Goal: Check status: Check status

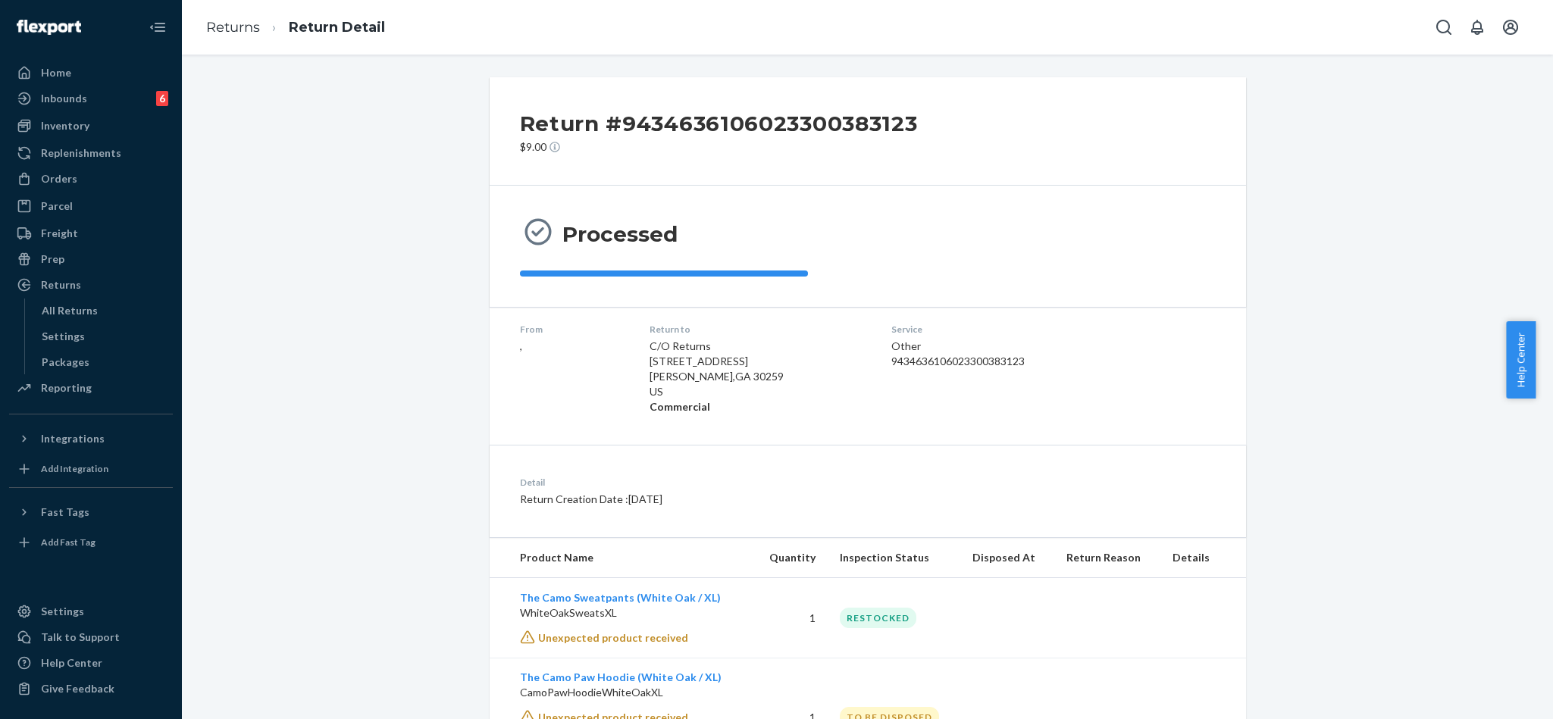
click at [87, 282] on div "Returns" at bounding box center [91, 284] width 161 height 21
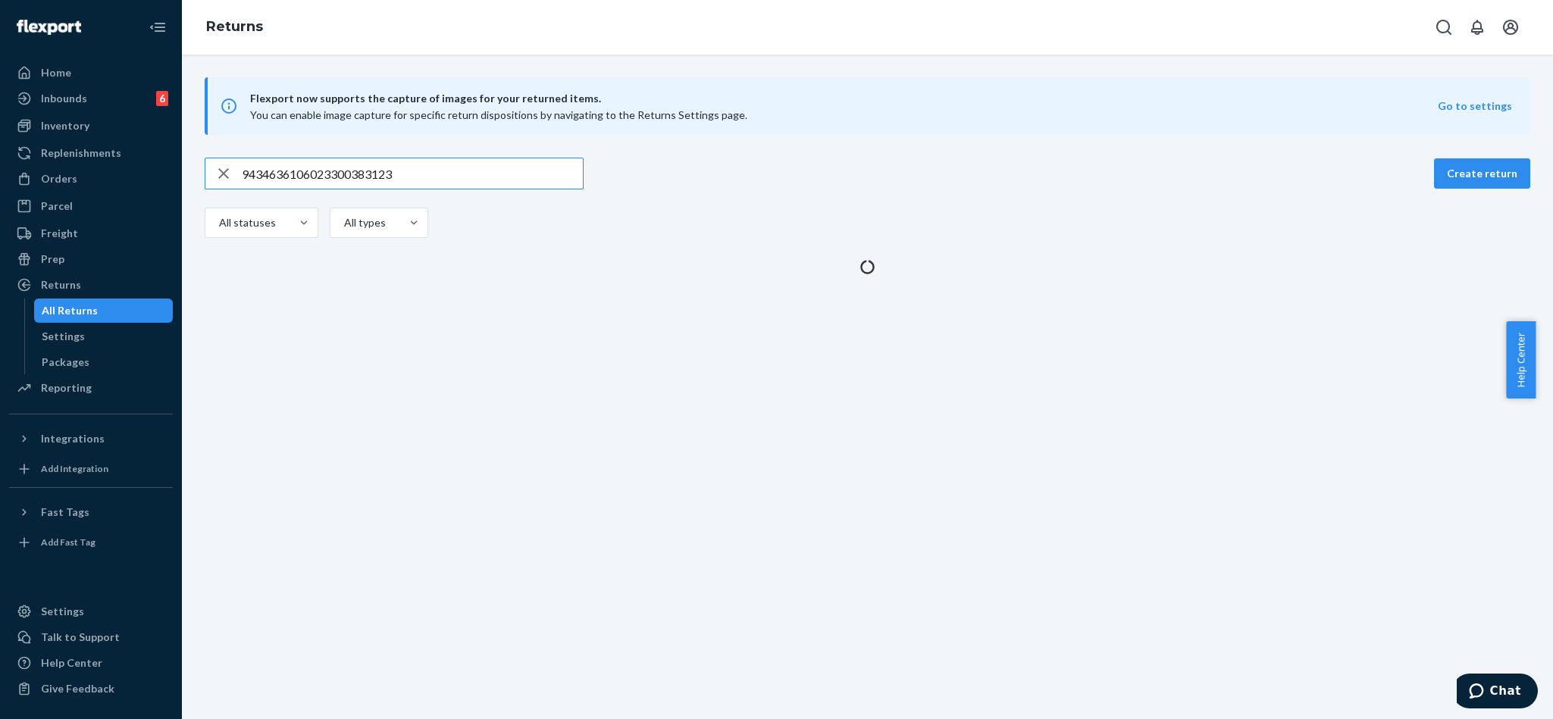
click at [236, 171] on div "button" at bounding box center [223, 173] width 36 height 30
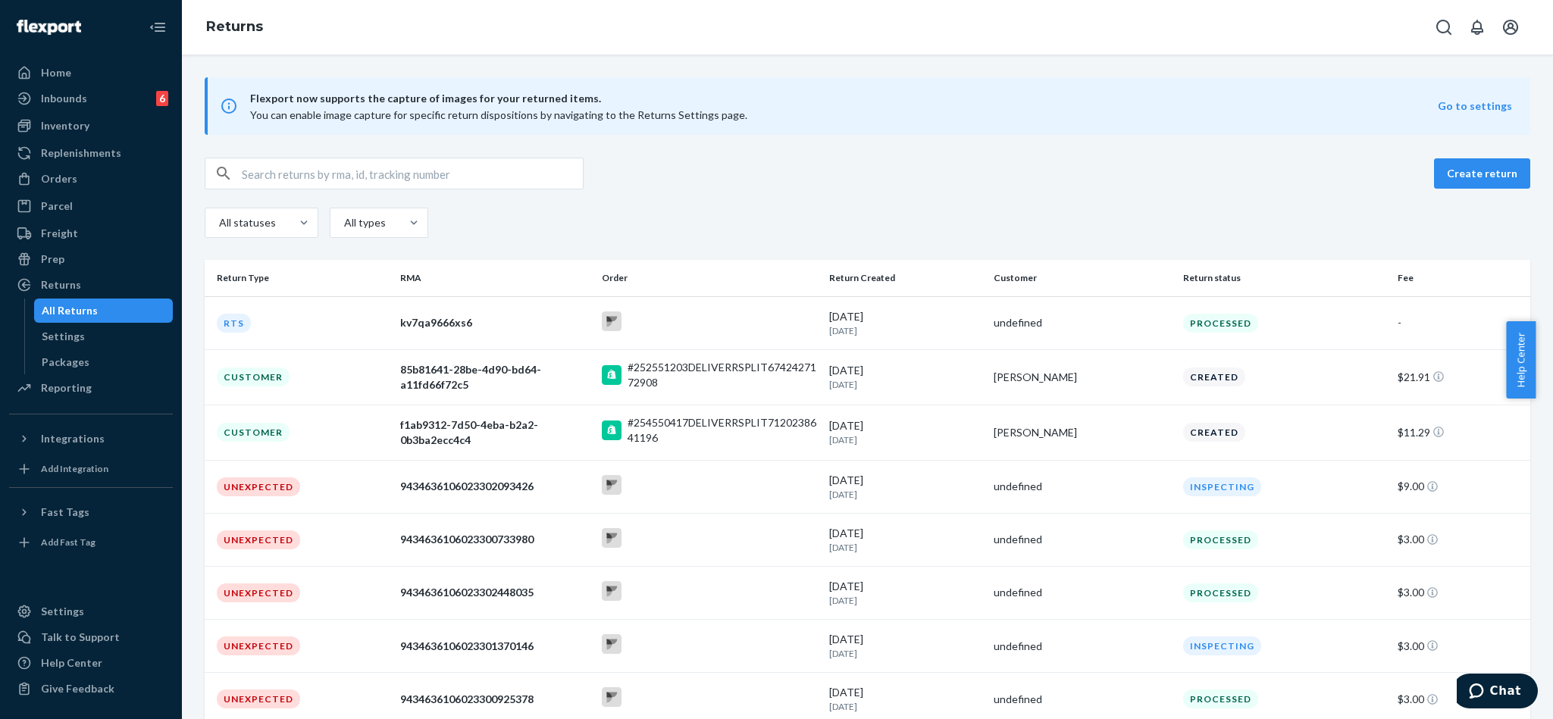
click at [299, 167] on input "text" at bounding box center [412, 173] width 341 height 30
paste input "9434636106023299984516"
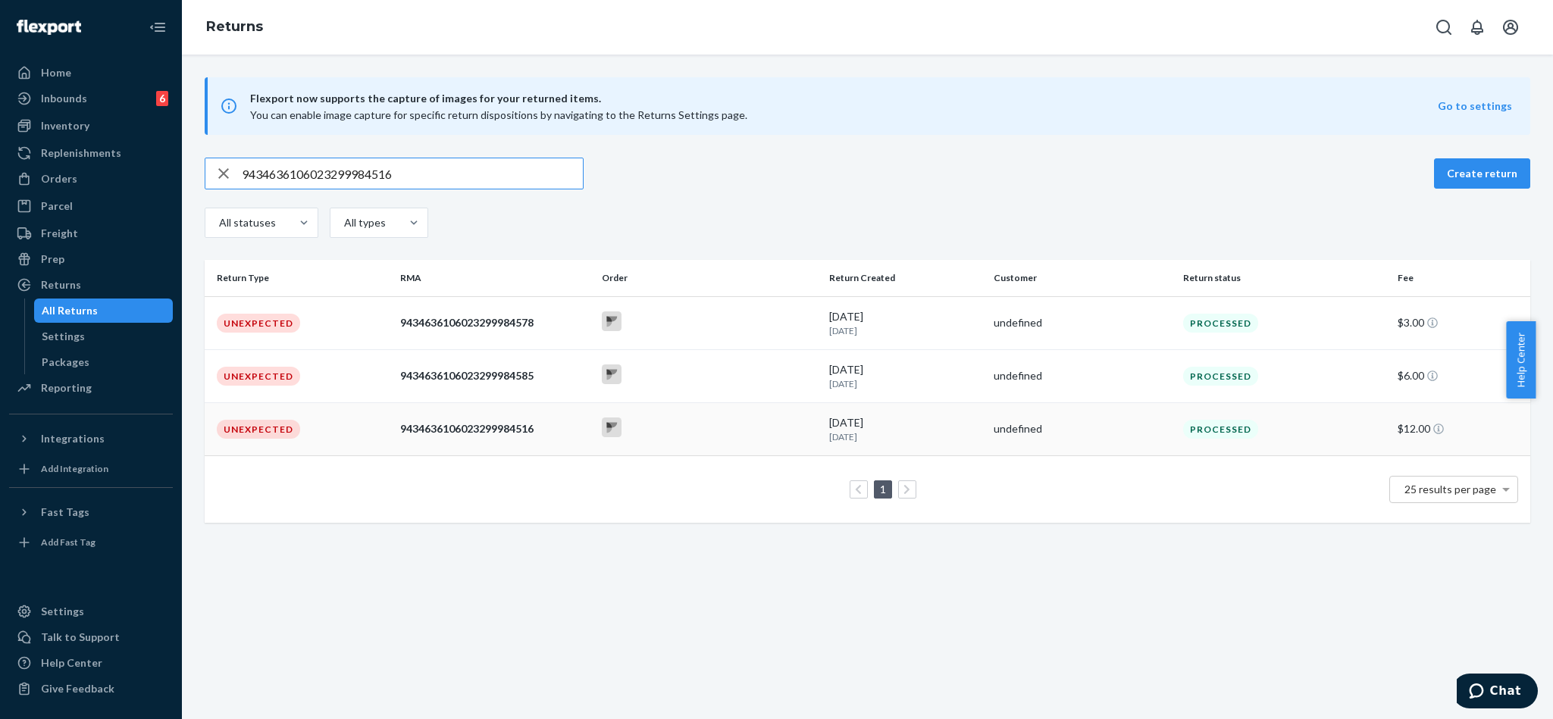
type input "9434636106023299984516"
click at [548, 436] on div "9434636106023299984516" at bounding box center [495, 428] width 190 height 15
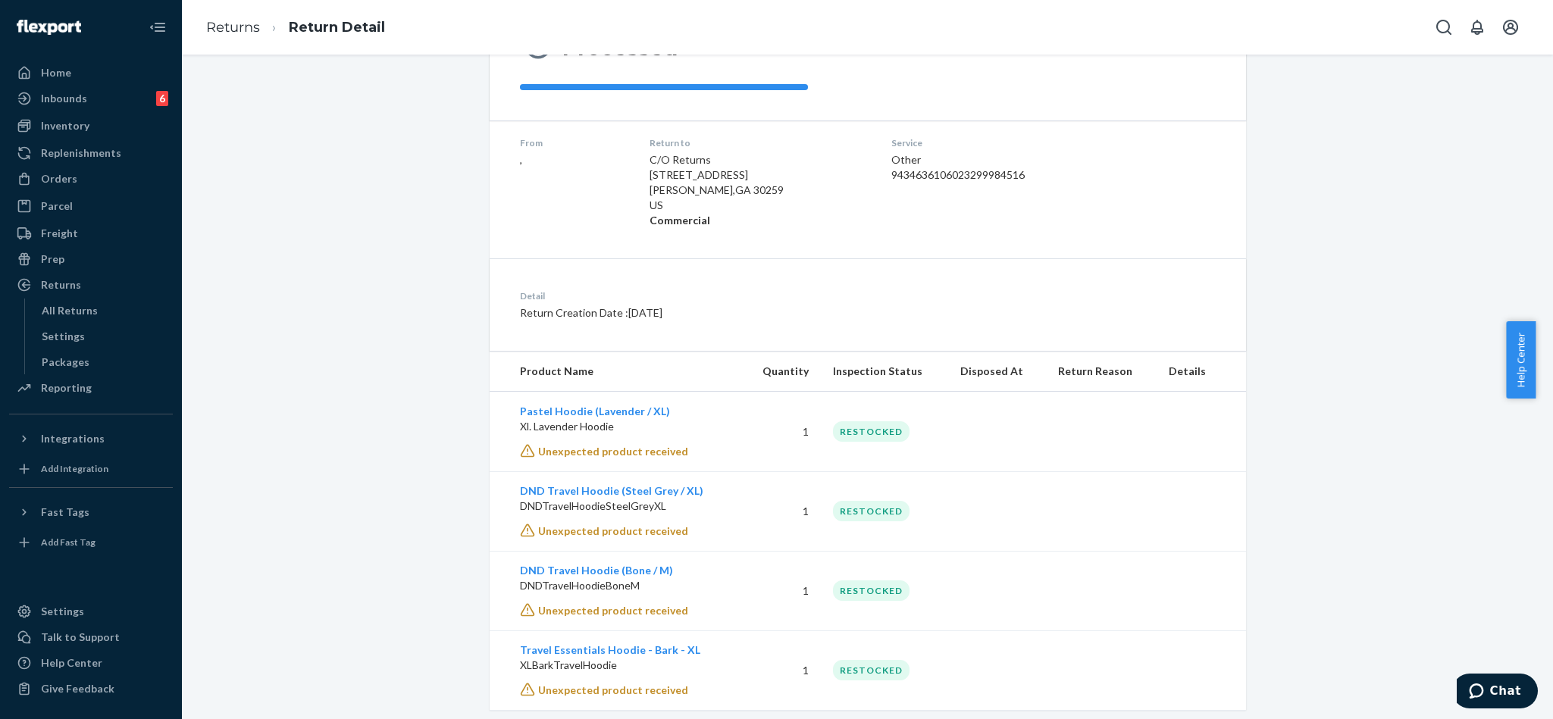
scroll to position [216, 0]
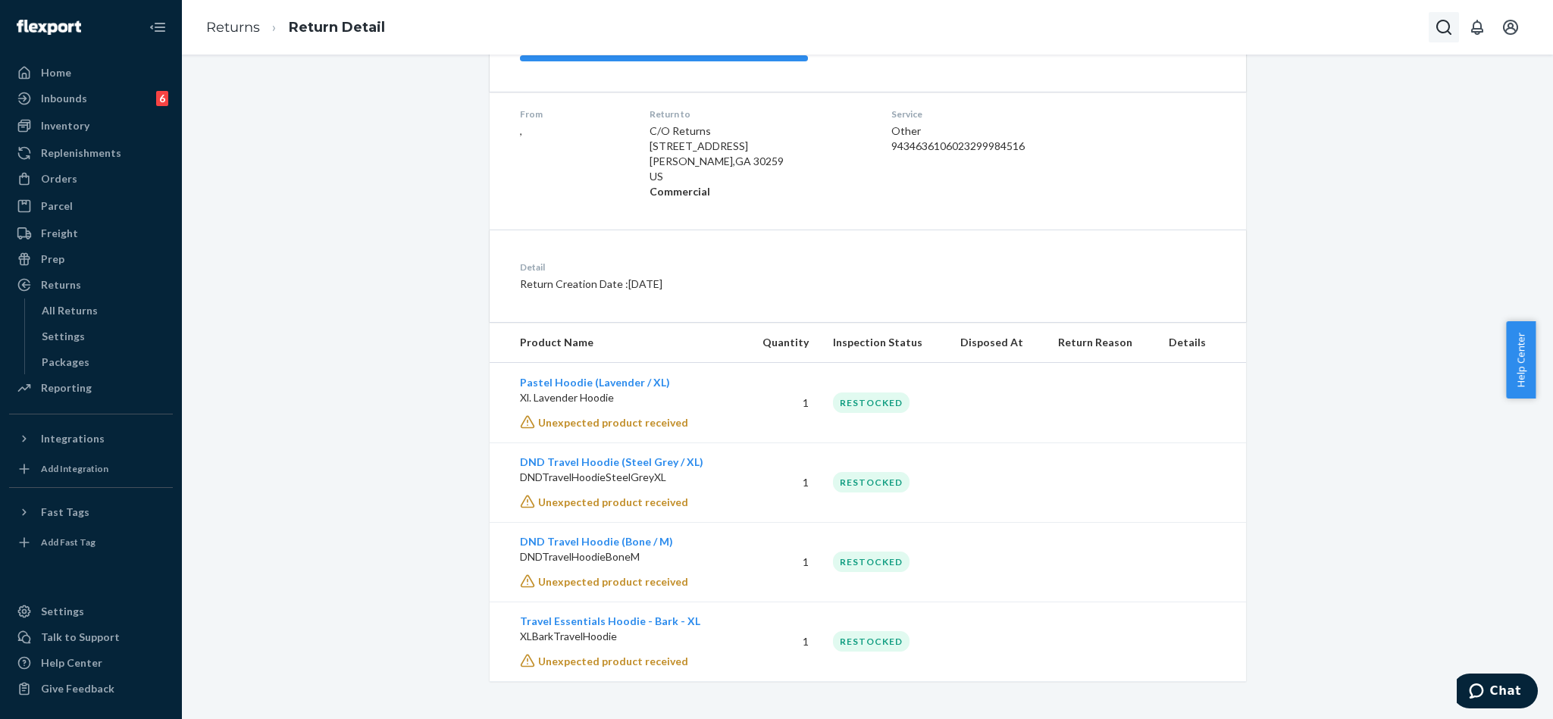
click at [1431, 34] on button "Open Search Box" at bounding box center [1443, 27] width 30 height 30
click at [1325, 14] on div at bounding box center [1337, 27] width 242 height 30
click at [1325, 20] on input "Search Input" at bounding box center [1331, 27] width 186 height 15
paste input "253640555"
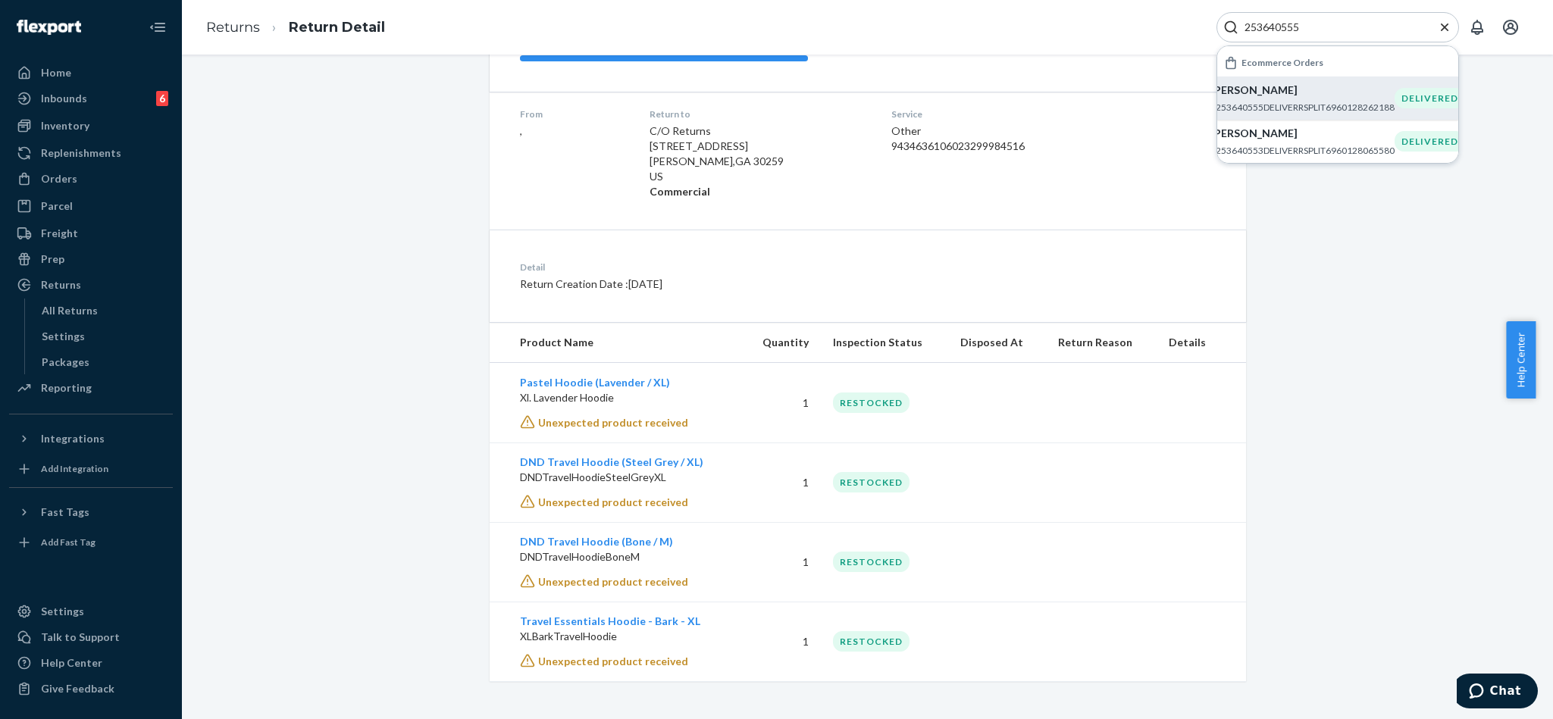
type input "253640555"
click at [1312, 107] on p "#253640555DELIVERRSPLIT6960128262188" at bounding box center [1302, 107] width 184 height 13
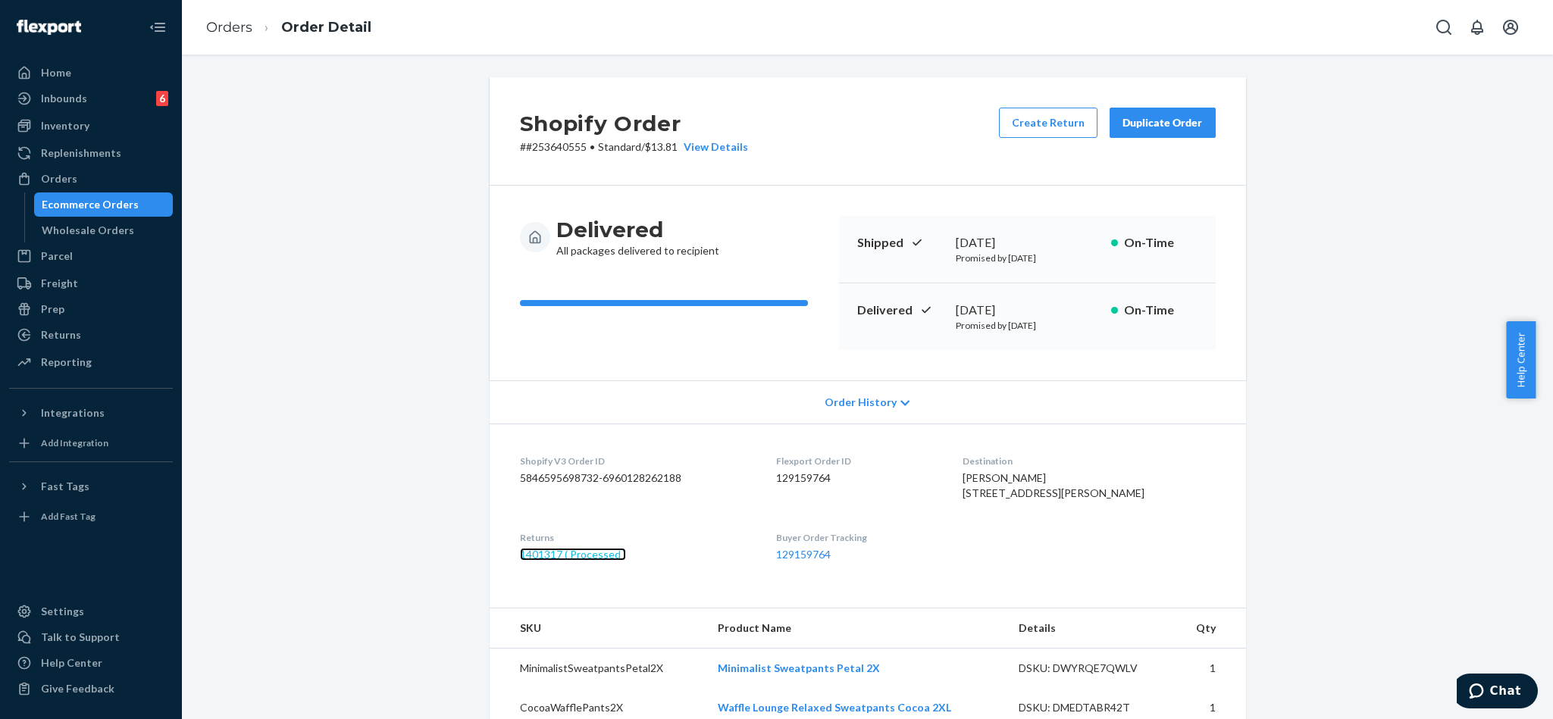
click at [598, 561] on link "1401317 ( Processed )" at bounding box center [573, 554] width 106 height 13
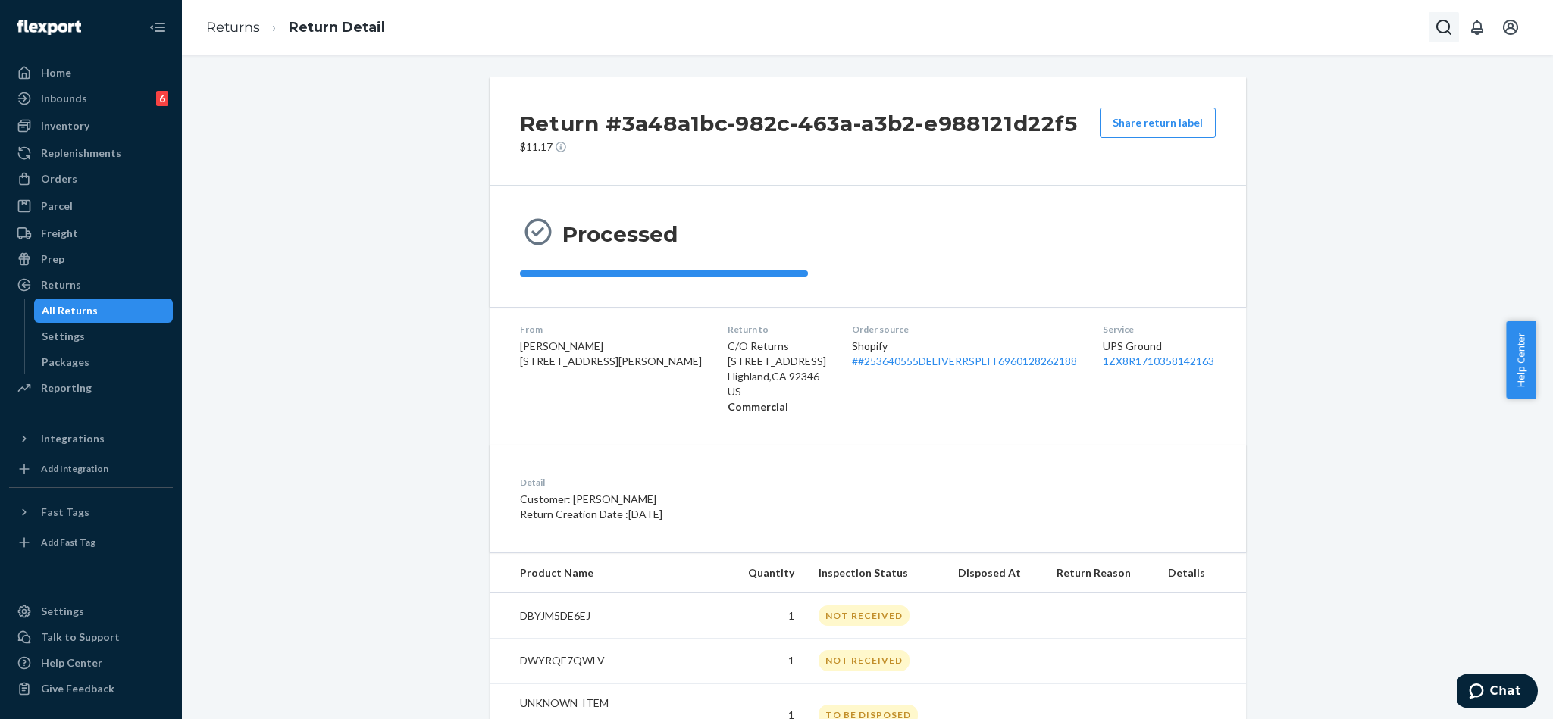
click at [1435, 27] on icon "Open Search Box" at bounding box center [1443, 27] width 18 height 18
click at [1252, 20] on input "Search Input" at bounding box center [1331, 27] width 186 height 15
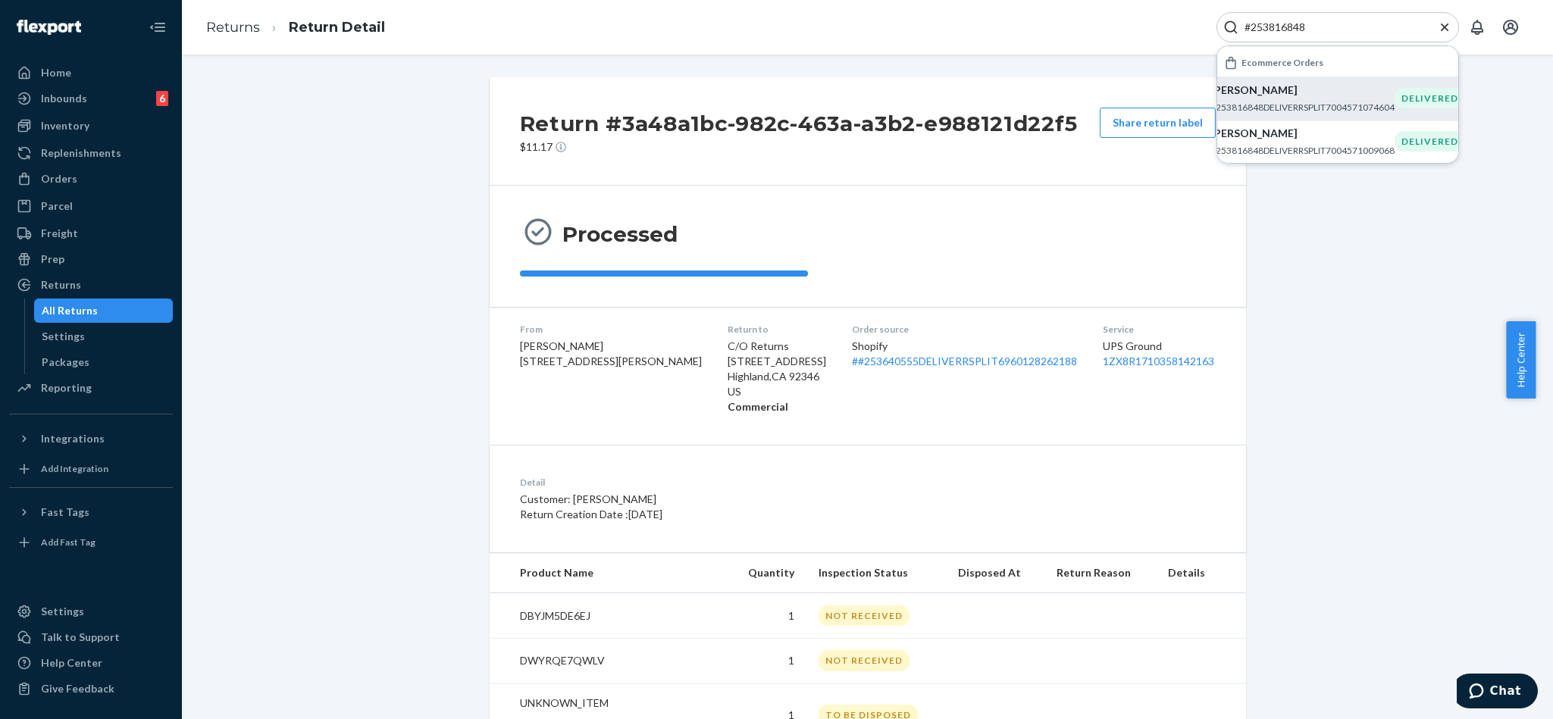
type input "#253816848"
click at [1287, 94] on p "[PERSON_NAME]" at bounding box center [1302, 90] width 184 height 15
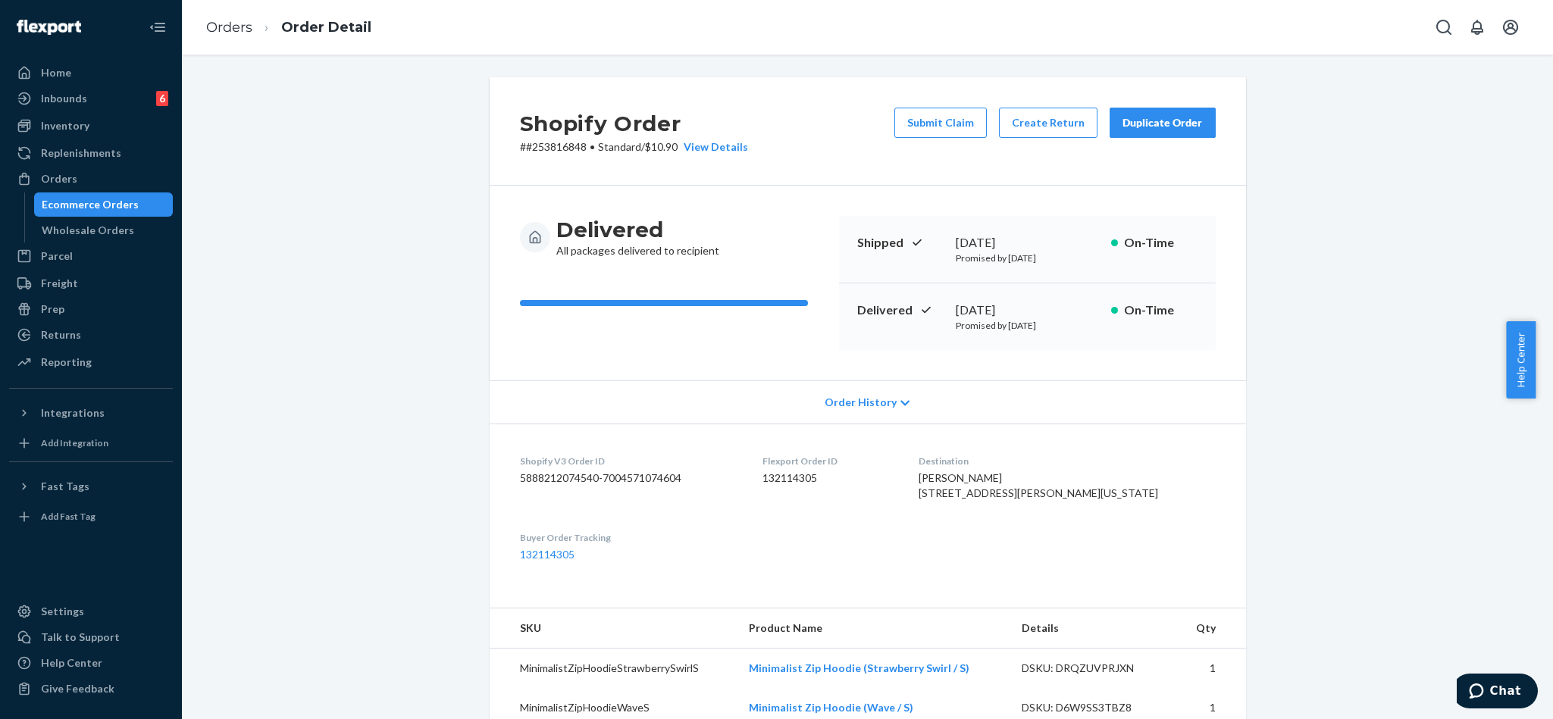
click at [371, 199] on div "Shopify Order # #253816848 • Standard / $10.90 View Details Submit Claim Create…" at bounding box center [867, 592] width 1348 height 1031
